Goal: Book appointment/travel/reservation

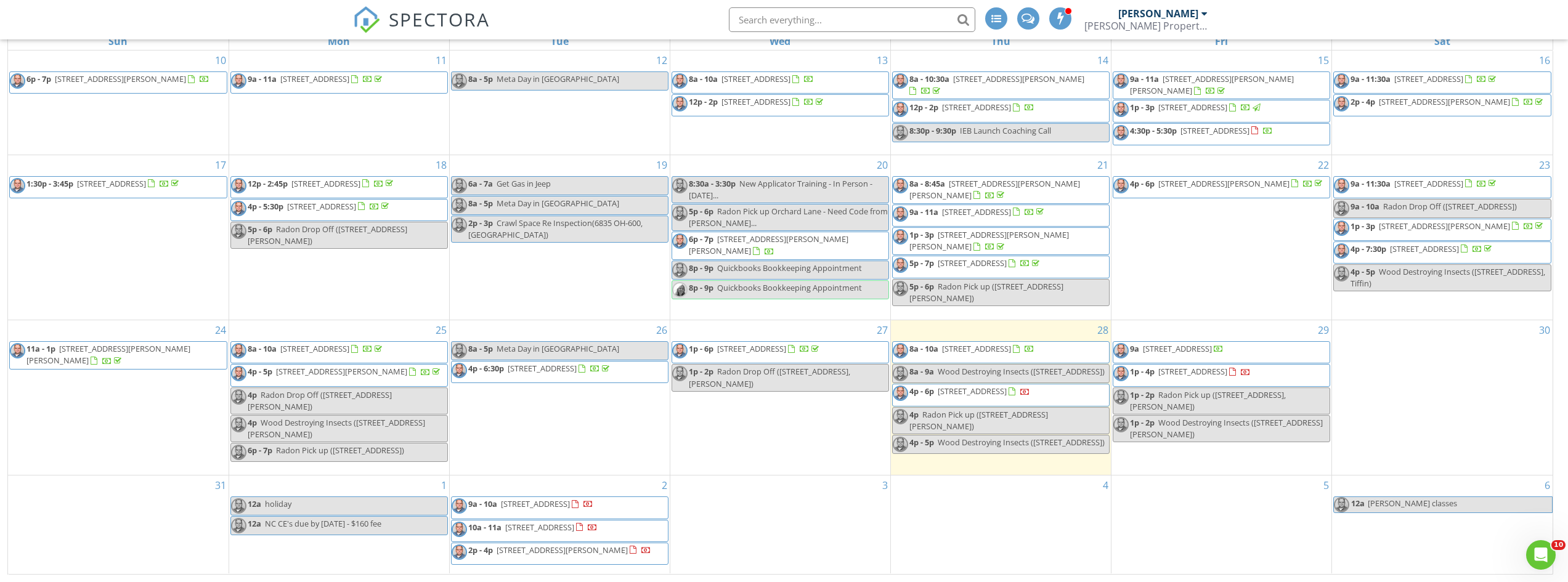
click at [774, 383] on div "1p - 2p Radon Drop Off ([STREET_ADDRESS], [PERSON_NAME])" at bounding box center [781, 377] width 216 height 23
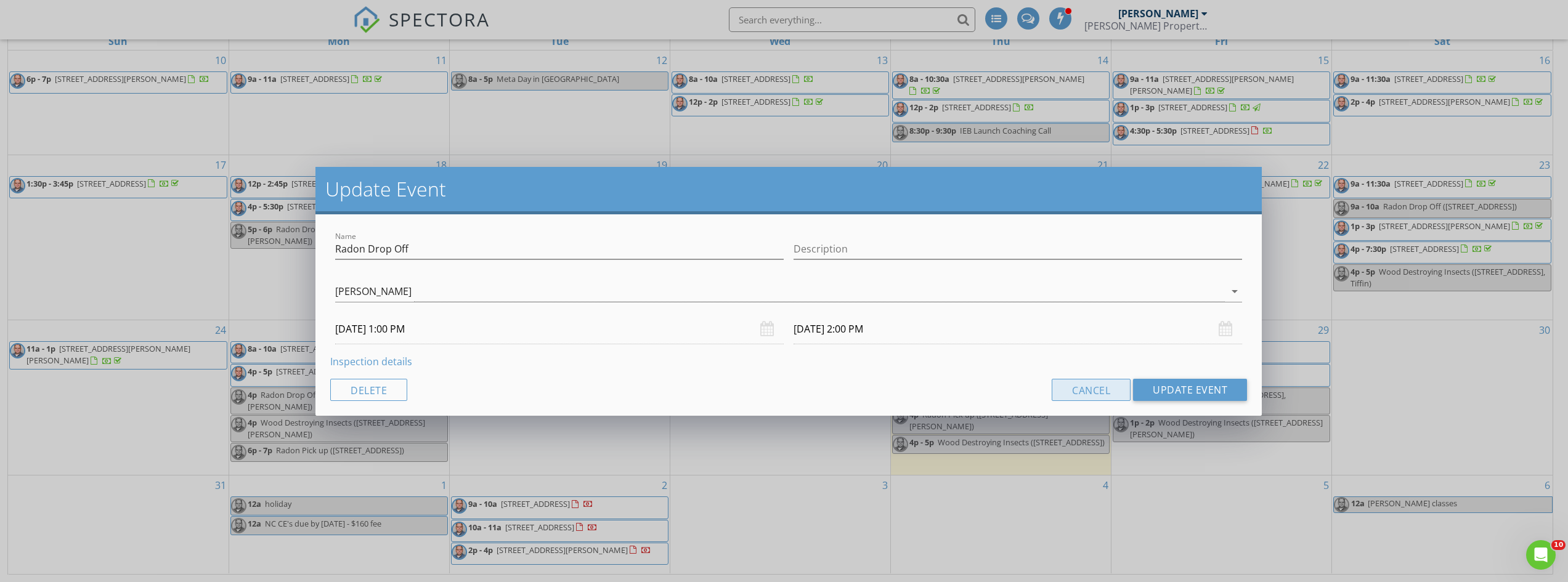
click at [1080, 397] on button "Cancel" at bounding box center [1091, 390] width 79 height 22
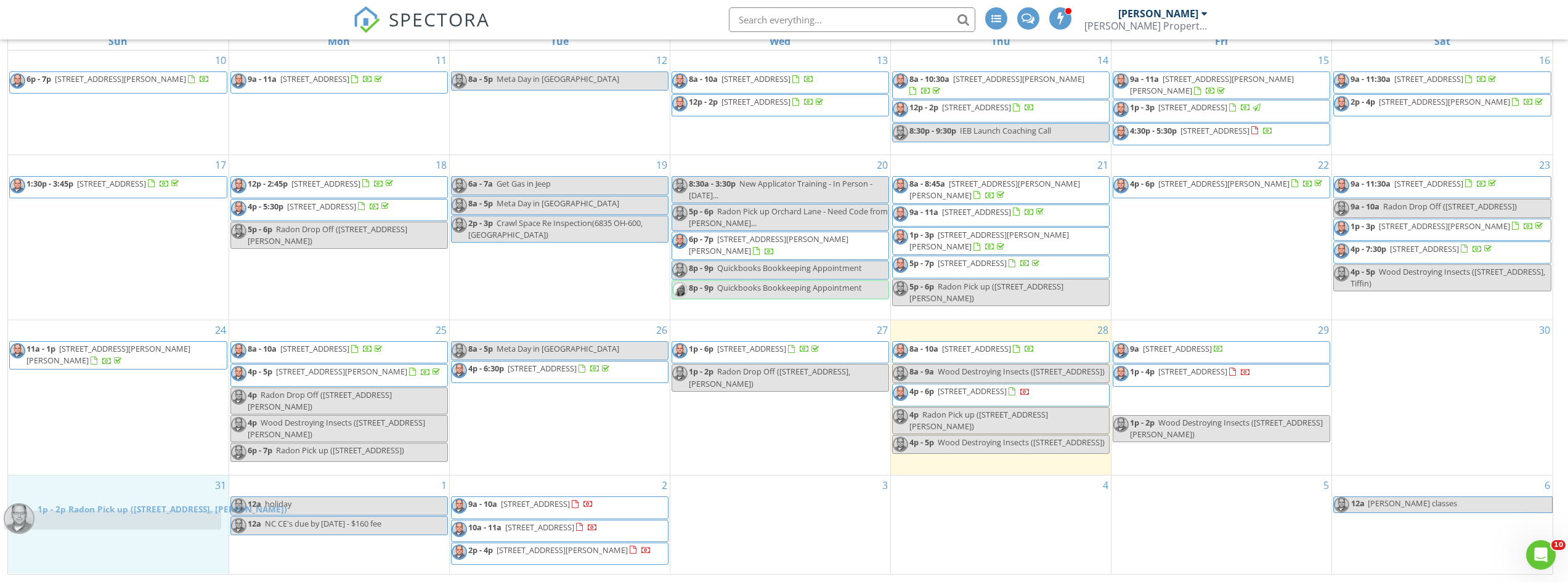
drag, startPoint x: 1225, startPoint y: 397, endPoint x: 116, endPoint y: 520, distance: 1115.8
click at [116, 520] on body "SPECTORA [PERSON_NAME] Property Inspections, LLC Role: Inspector Change Role Da…" at bounding box center [784, 190] width 1568 height 784
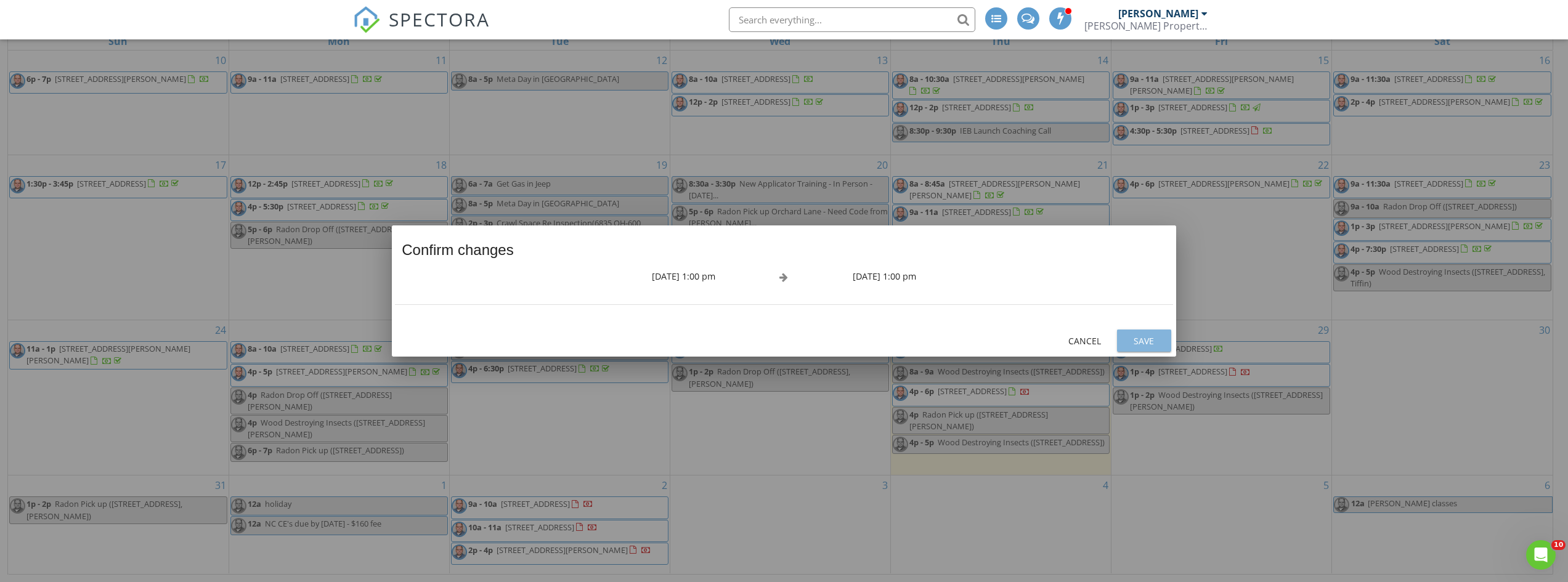
click at [1148, 342] on div "Save" at bounding box center [1144, 341] width 34 height 13
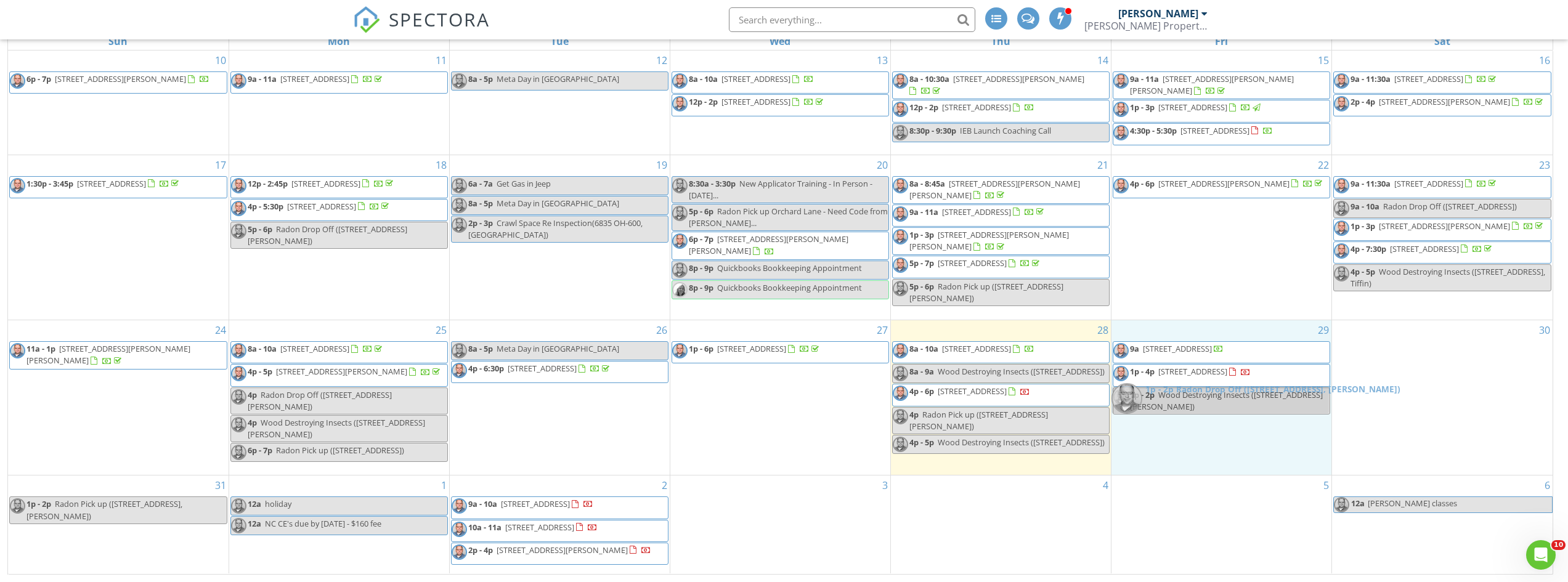
drag, startPoint x: 790, startPoint y: 381, endPoint x: 1230, endPoint y: 402, distance: 440.5
click at [1230, 402] on body "SPECTORA [PERSON_NAME] Property Inspections, LLC Role: Inspector Change Role Da…" at bounding box center [784, 190] width 1568 height 784
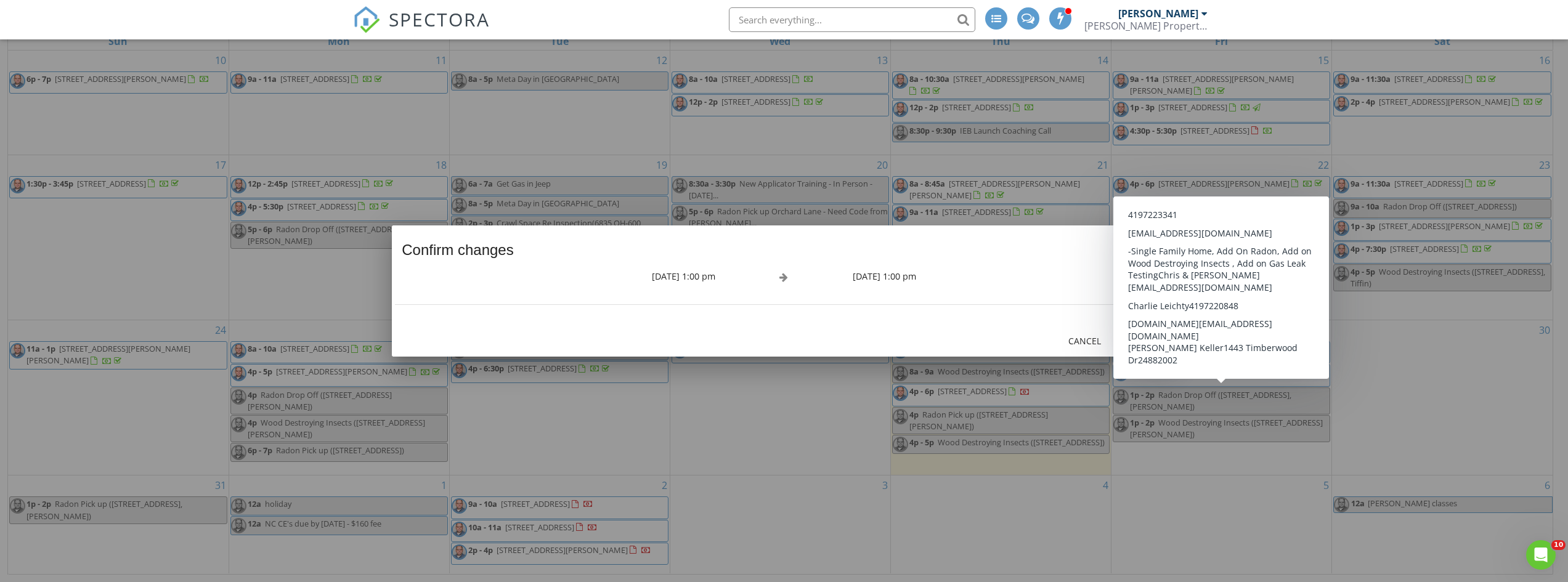
click at [750, 320] on div "Confirm changes [DATE] 1:00 pm [DATE] 1:00 pm Cancel Save" at bounding box center [784, 291] width 784 height 131
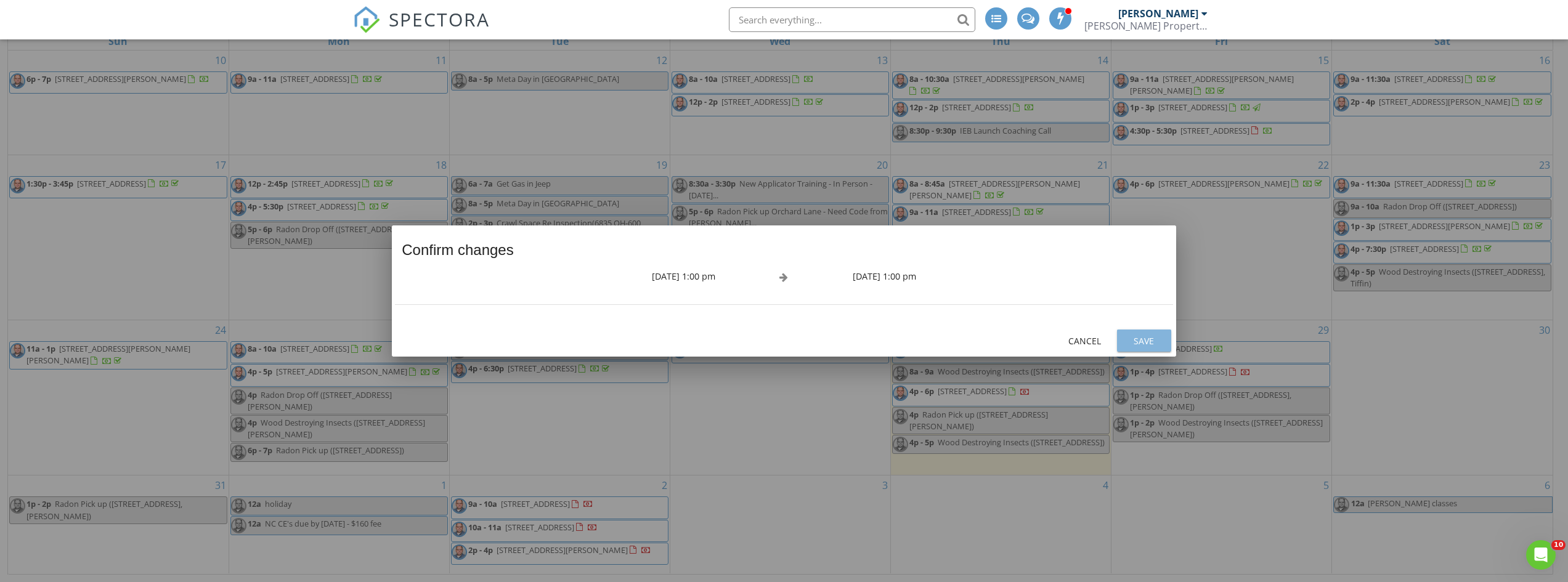
click at [1143, 344] on div "Save" at bounding box center [1144, 341] width 34 height 13
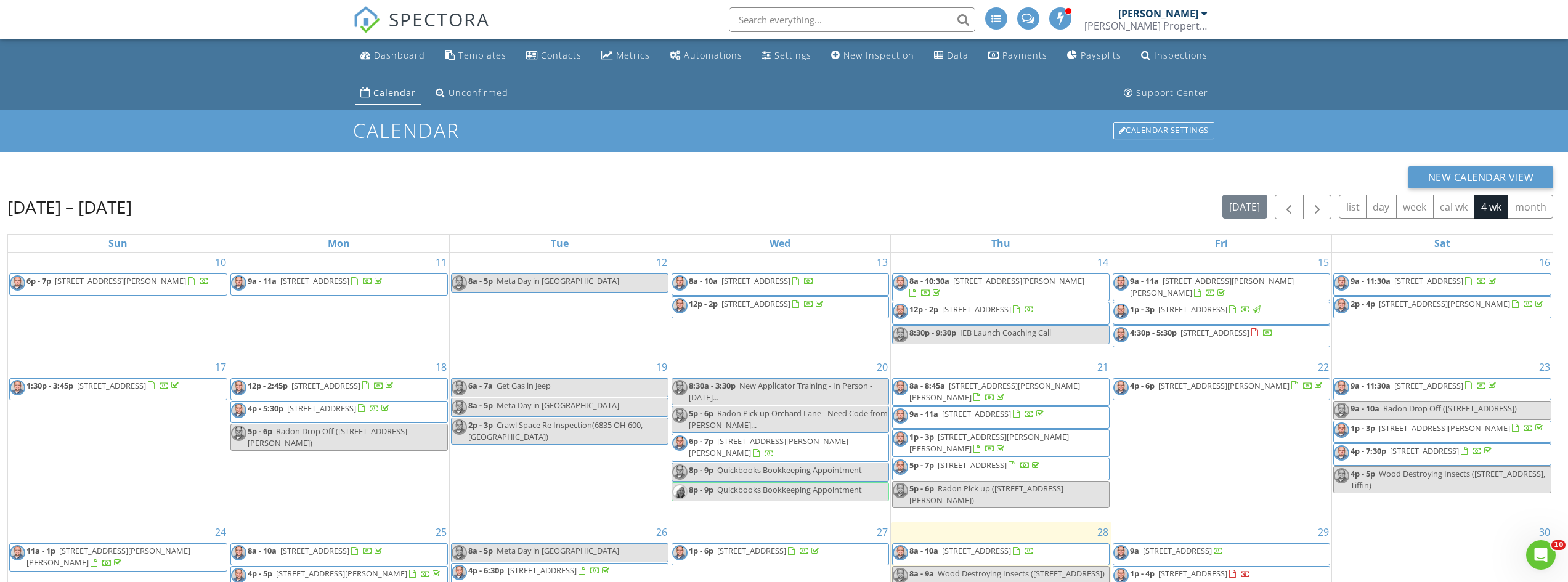
click at [614, 189] on div "New Calendar View [DATE] – [DATE] [DATE] list day week cal wk 4 wk month Sun Mo…" at bounding box center [781, 471] width 1546 height 610
